Goal: Task Accomplishment & Management: Manage account settings

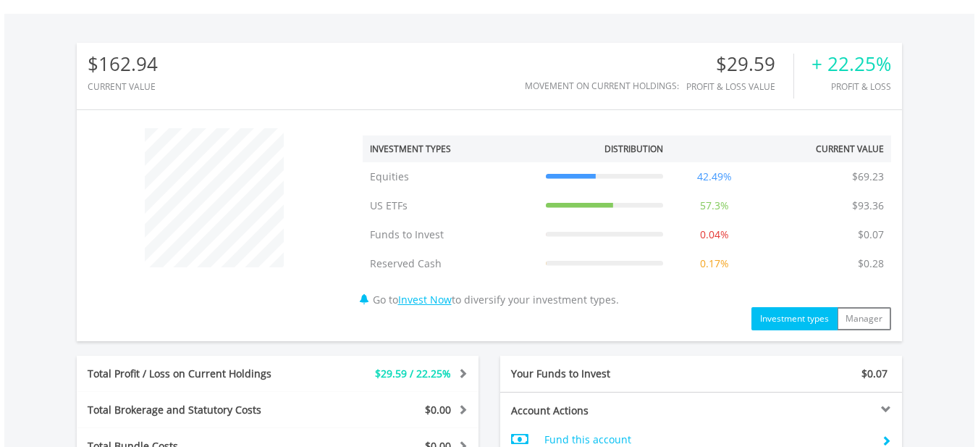
scroll to position [797, 0]
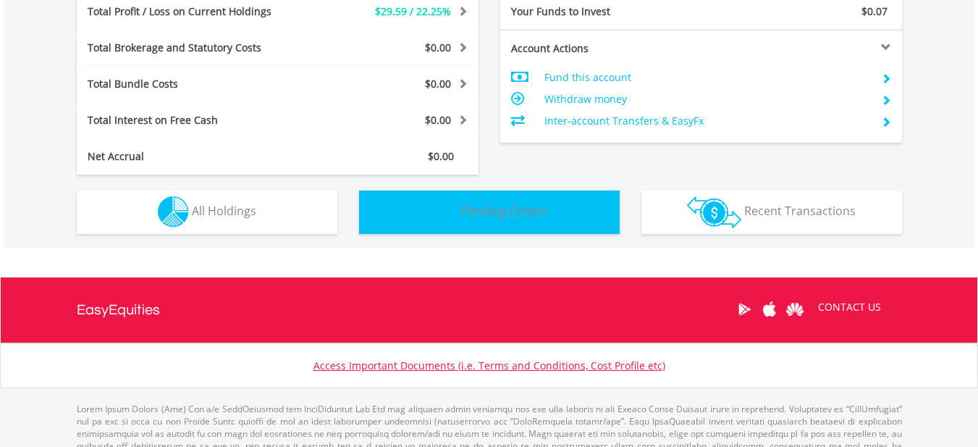
click at [489, 216] on span "Pending Orders" at bounding box center [504, 211] width 86 height 16
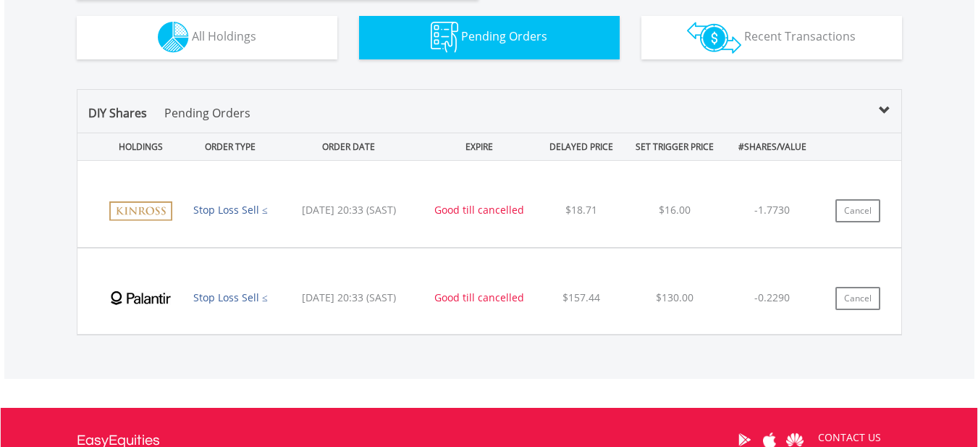
scroll to position [1060, 0]
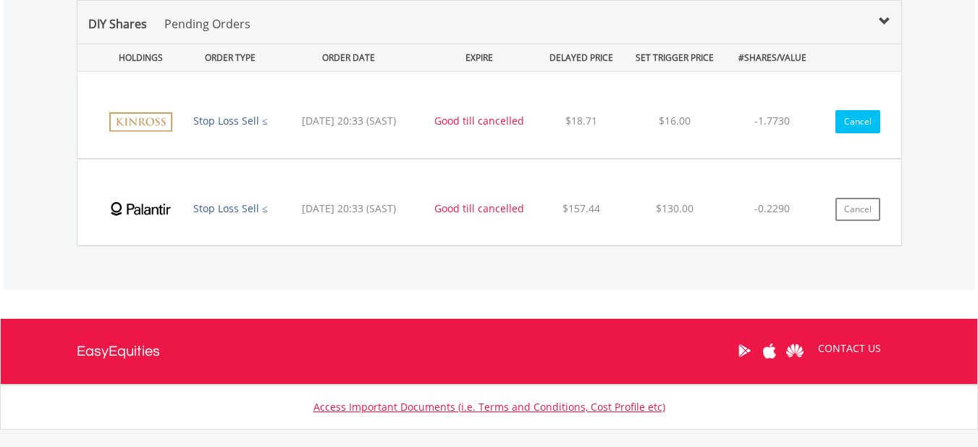
click at [862, 122] on button "Cancel" at bounding box center [858, 121] width 45 height 23
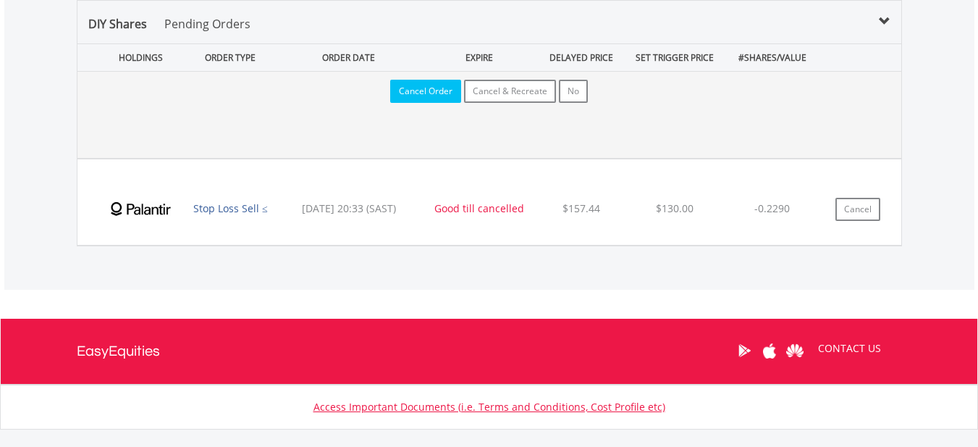
click at [429, 93] on button "Cancel Order" at bounding box center [425, 91] width 71 height 23
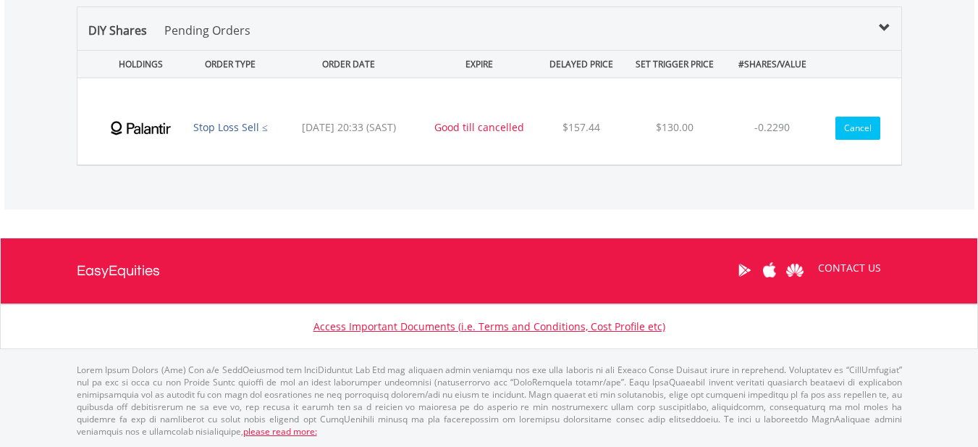
scroll to position [139, 275]
click at [844, 132] on button "Cancel" at bounding box center [858, 128] width 45 height 23
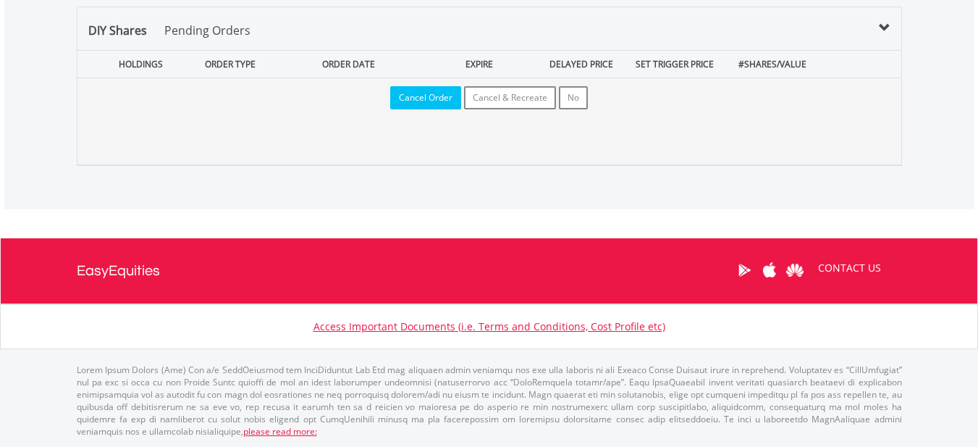
click at [427, 96] on button "Cancel Order" at bounding box center [425, 97] width 71 height 23
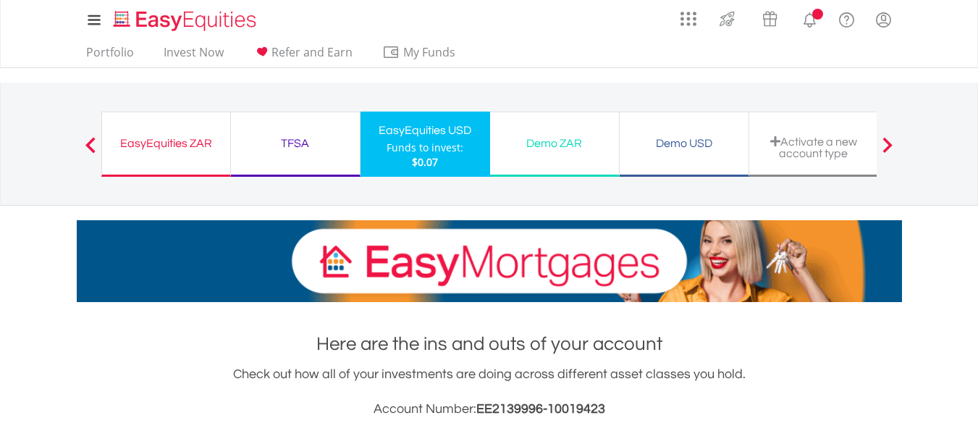
scroll to position [662, 0]
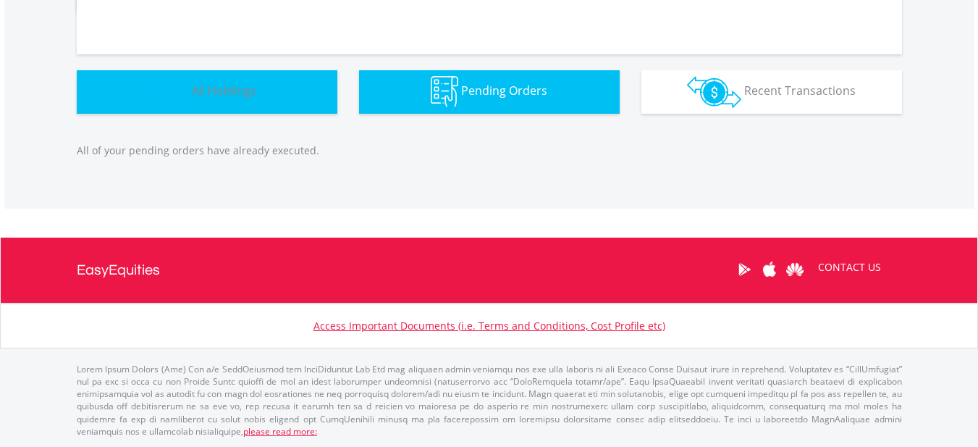
click at [225, 100] on button "Holdings All Holdings" at bounding box center [207, 91] width 261 height 43
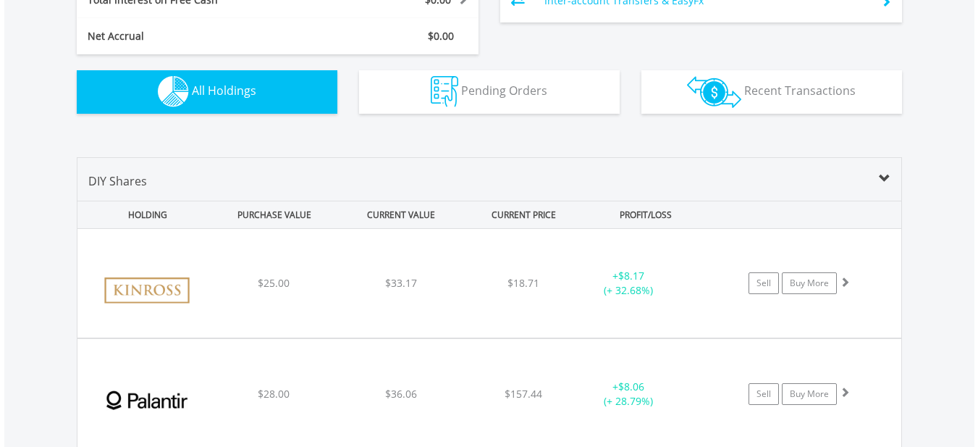
scroll to position [1074, 0]
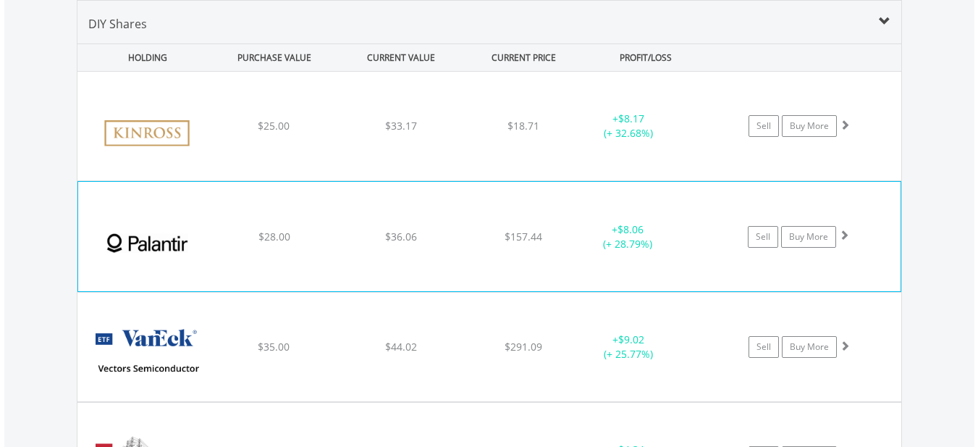
click at [316, 180] on div "﻿ Palantir Technologies Inc $28.00 $36.06 $157.44 + $8.06 (+ 28.79%) Sell Buy M…" at bounding box center [489, 126] width 824 height 109
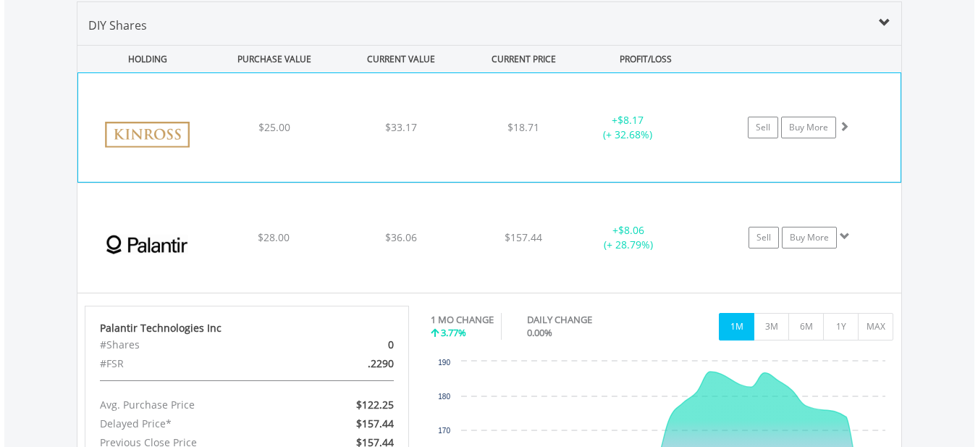
scroll to position [1001, 0]
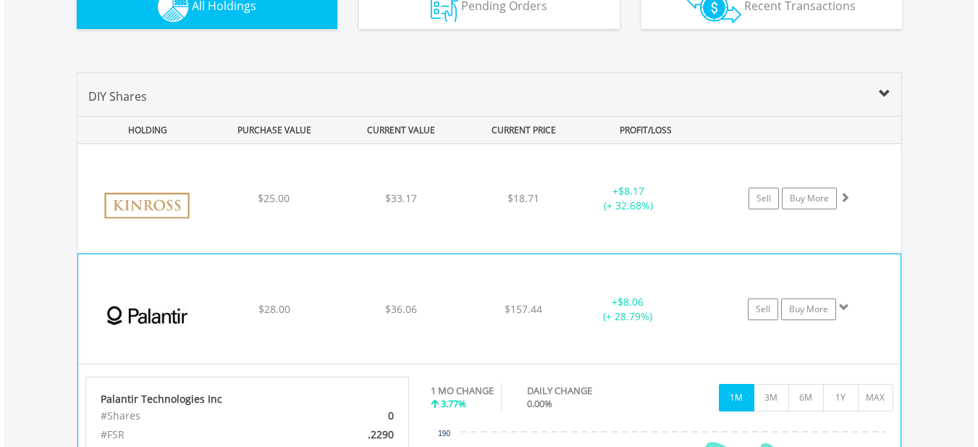
click at [354, 253] on div "﻿ Palantir Technologies Inc $28.00 $36.06 $157.44 + $8.06 (+ 28.79%) Sell Buy M…" at bounding box center [489, 198] width 824 height 109
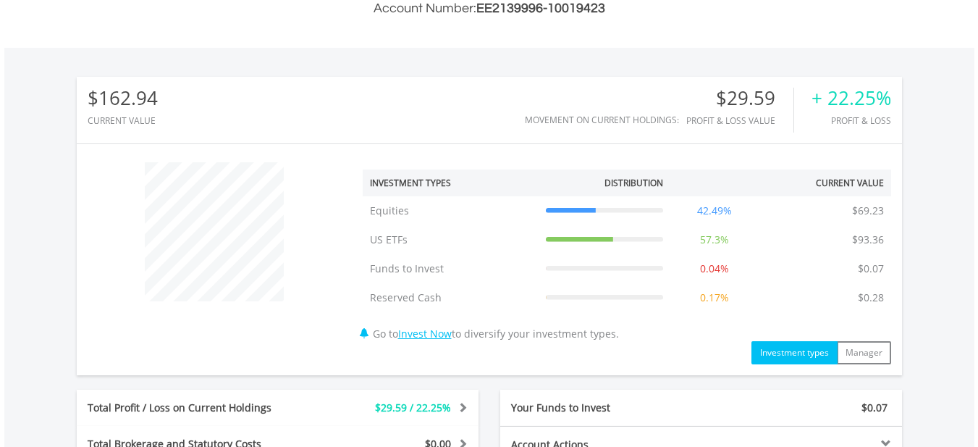
scroll to position [60, 0]
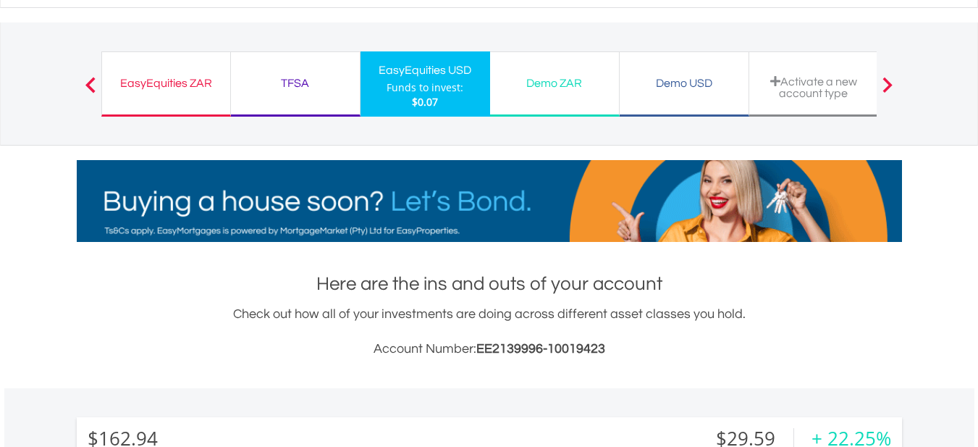
click at [302, 86] on div "TFSA" at bounding box center [296, 83] width 112 height 20
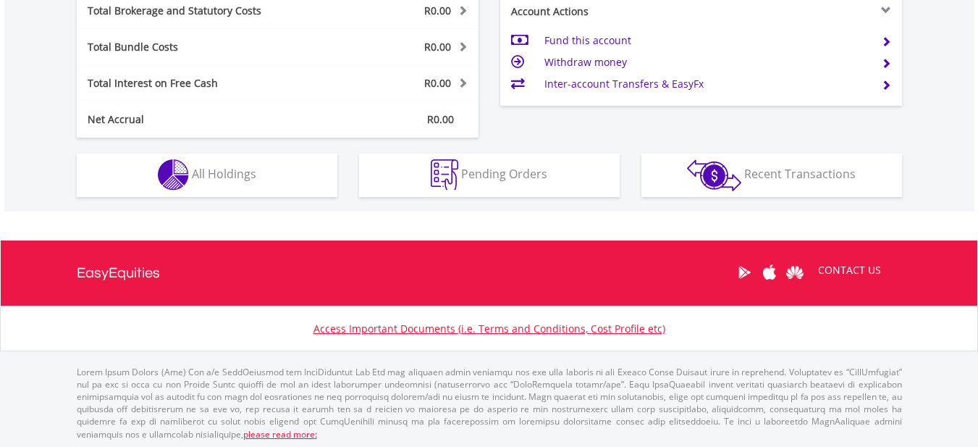
scroll to position [778, 0]
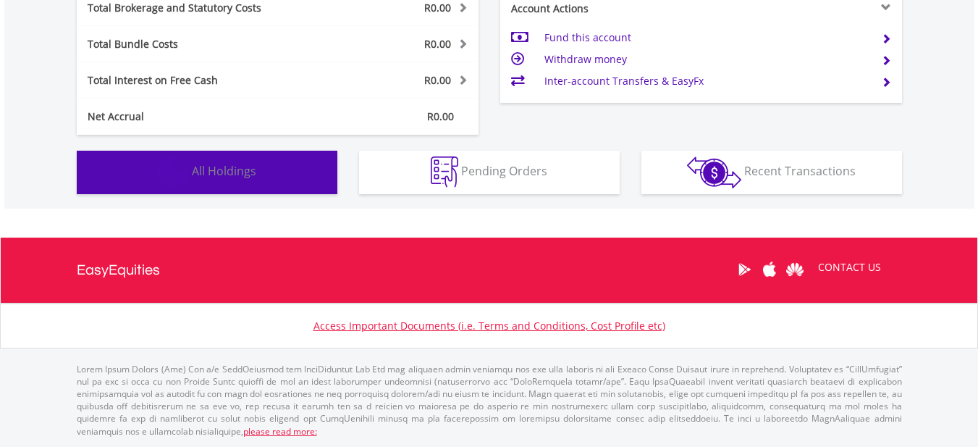
click at [265, 166] on button "Holdings All Holdings" at bounding box center [207, 172] width 261 height 43
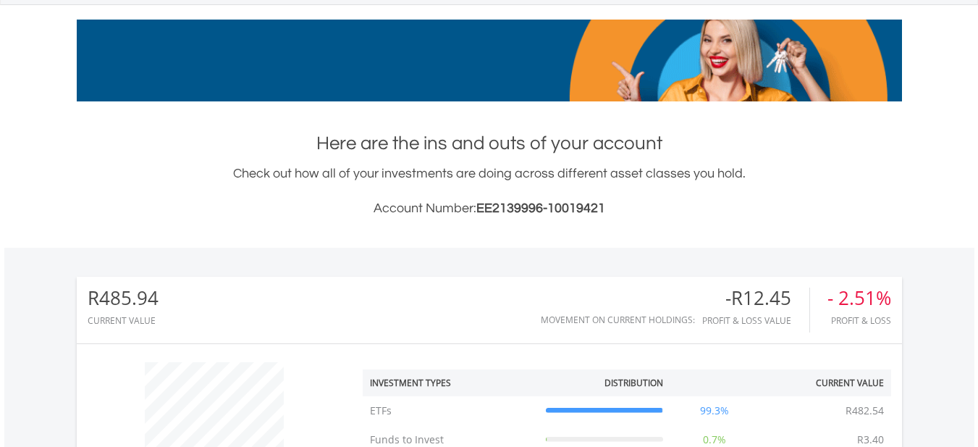
scroll to position [0, 0]
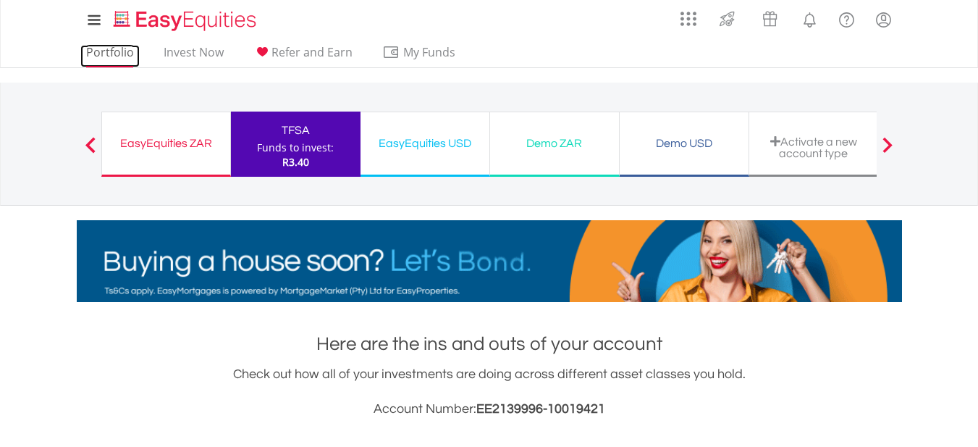
click at [115, 59] on link "Portfolio" at bounding box center [109, 56] width 59 height 22
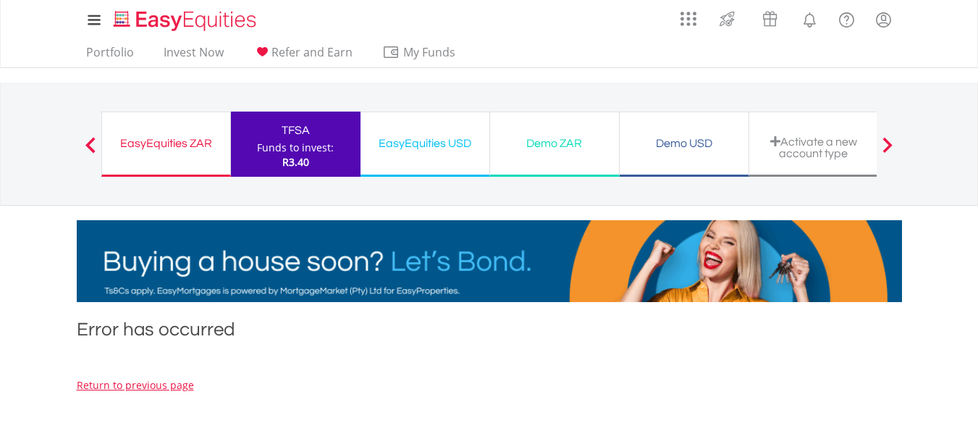
click at [413, 151] on div "EasyEquities USD" at bounding box center [425, 143] width 112 height 20
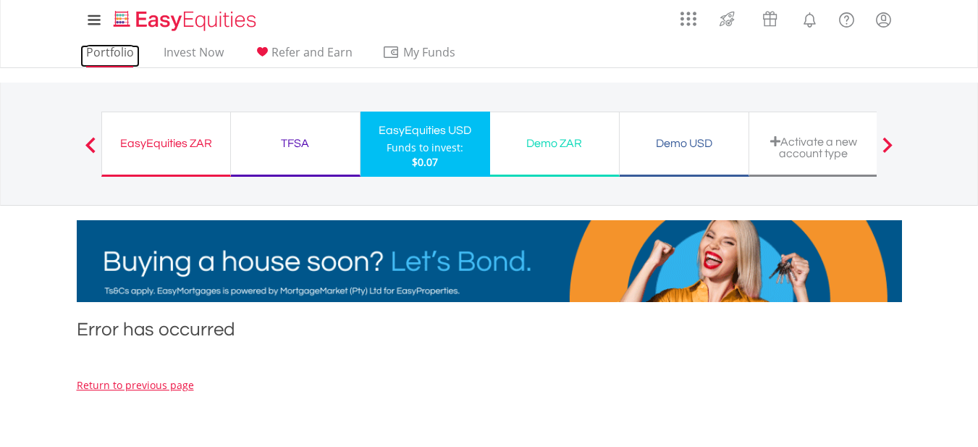
click at [101, 55] on link "Portfolio" at bounding box center [109, 56] width 59 height 22
